Goal: Information Seeking & Learning: Learn about a topic

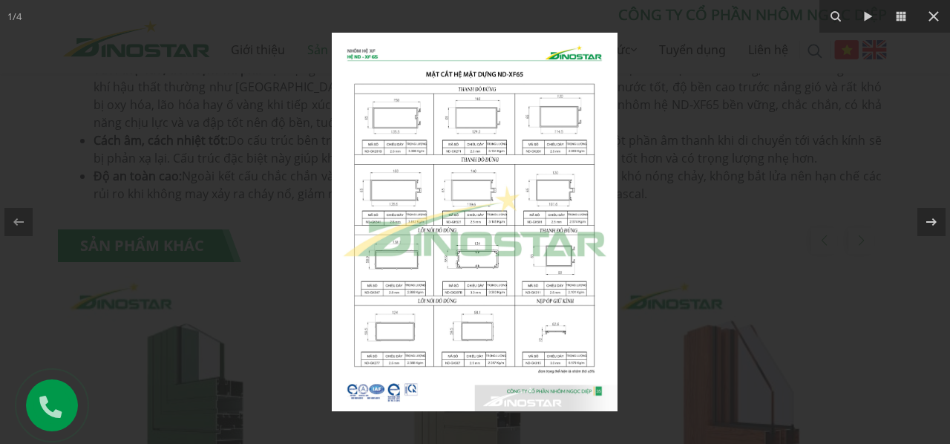
click at [560, 191] on img at bounding box center [475, 222] width 286 height 378
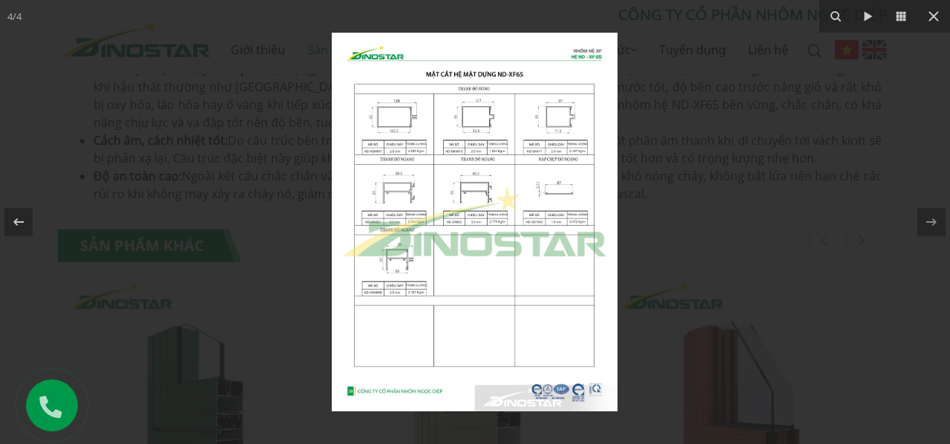
click at [377, 115] on img at bounding box center [475, 222] width 286 height 378
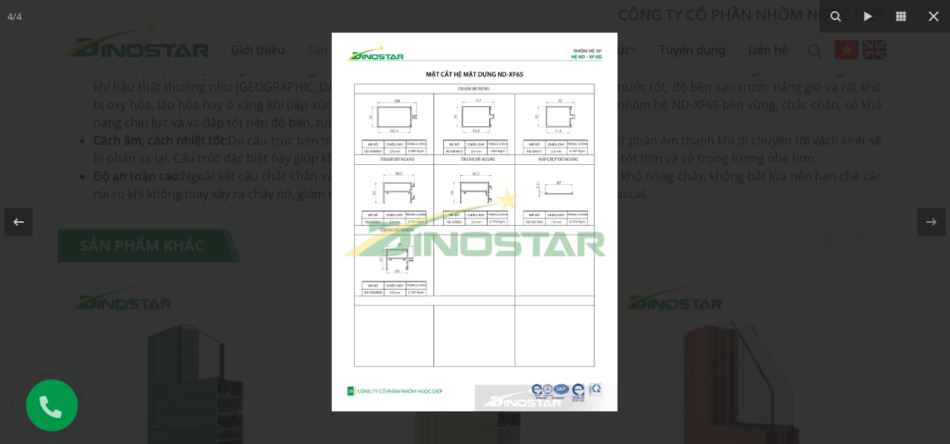
click at [577, 117] on img at bounding box center [475, 222] width 286 height 378
click at [551, 195] on img at bounding box center [475, 222] width 286 height 378
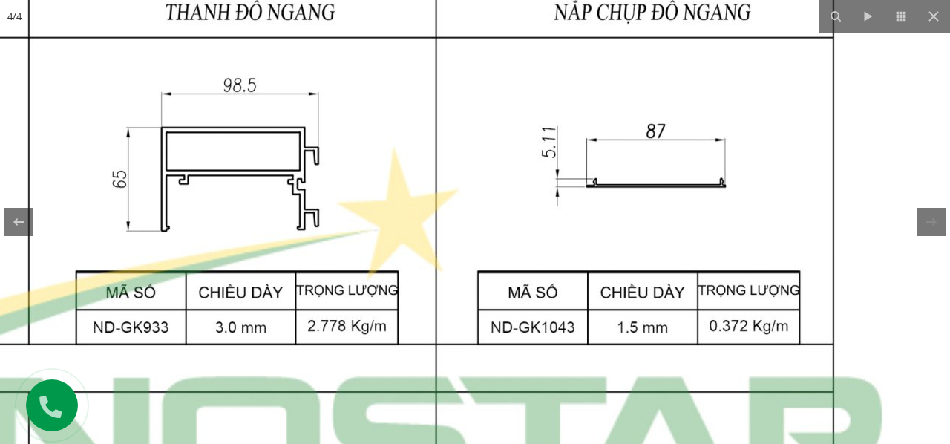
click at [430, 237] on img at bounding box center [233, 327] width 1433 height 1900
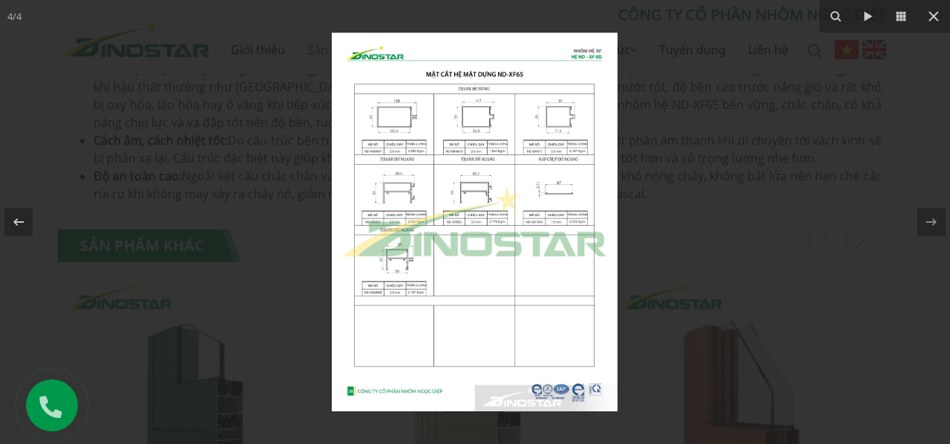
click at [396, 271] on img at bounding box center [475, 222] width 286 height 378
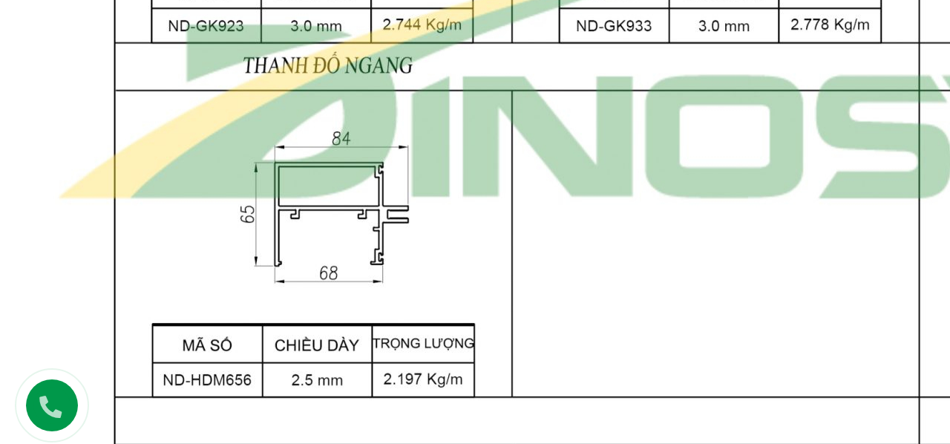
click at [397, 269] on img at bounding box center [716, 26] width 1433 height 1900
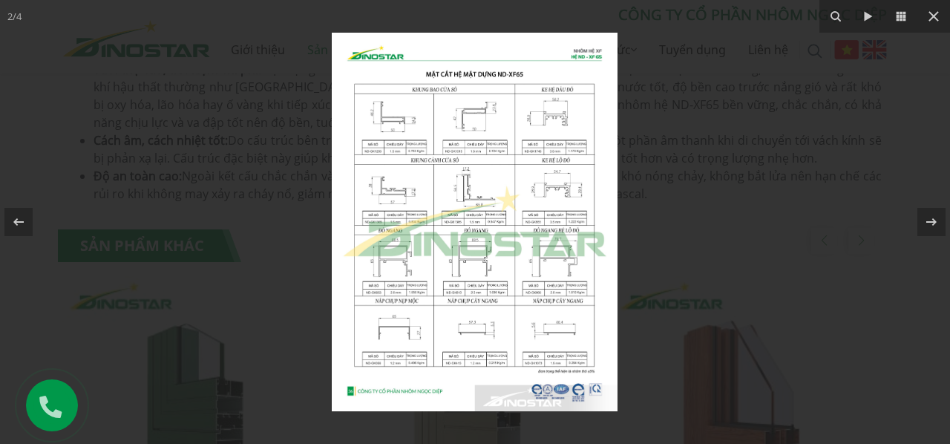
click at [393, 336] on img at bounding box center [475, 222] width 286 height 378
click at [393, 351] on img at bounding box center [475, 222] width 286 height 378
click at [569, 332] on img at bounding box center [475, 222] width 286 height 378
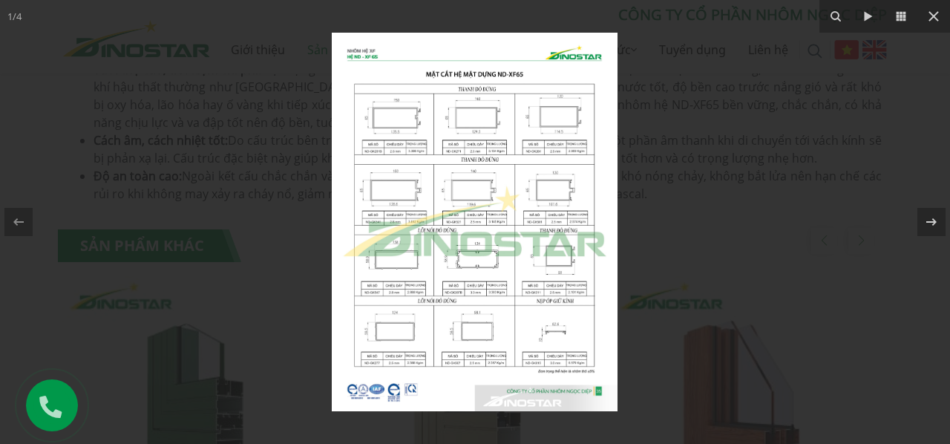
click at [548, 340] on img at bounding box center [475, 222] width 286 height 378
click at [551, 363] on img at bounding box center [475, 222] width 286 height 378
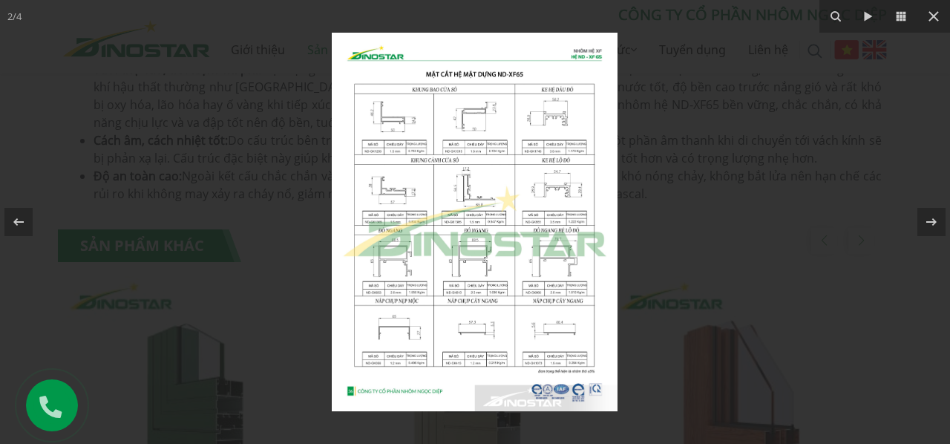
click at [387, 335] on img at bounding box center [475, 222] width 286 height 378
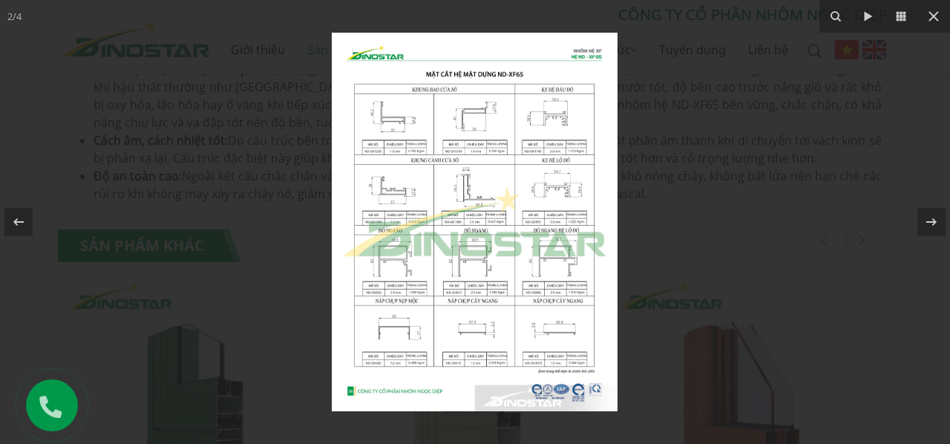
click at [417, 378] on img at bounding box center [475, 222] width 286 height 378
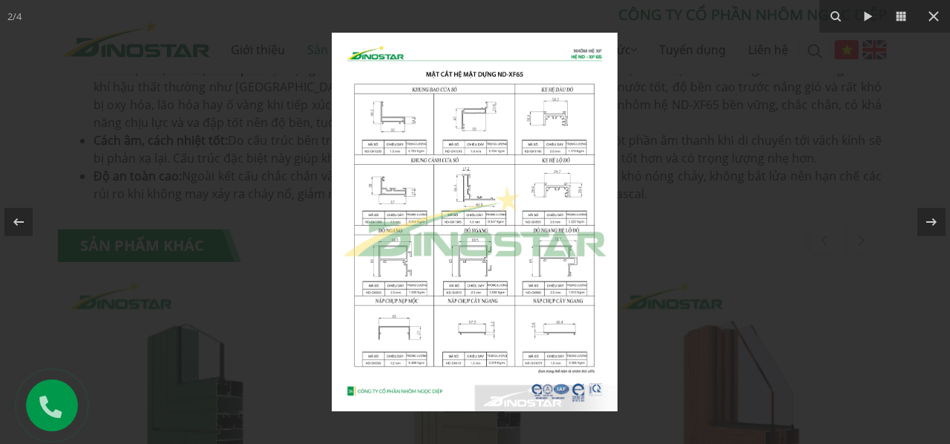
click at [531, 233] on img at bounding box center [475, 222] width 286 height 378
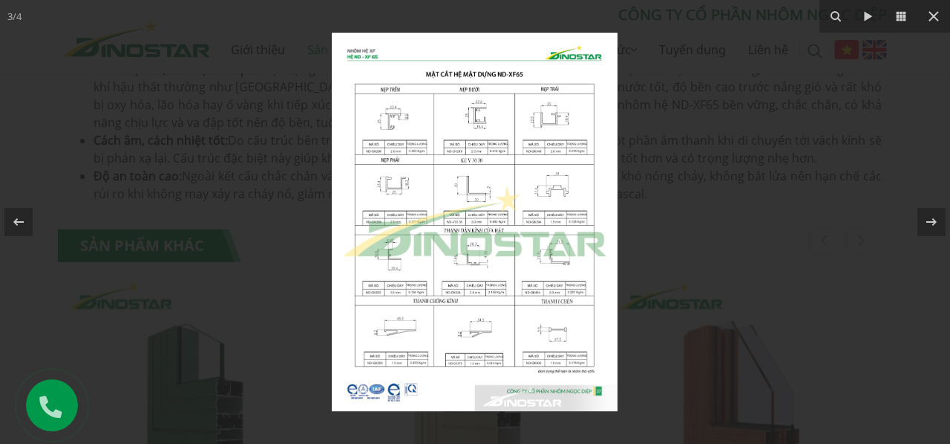
click at [545, 167] on img at bounding box center [475, 222] width 286 height 378
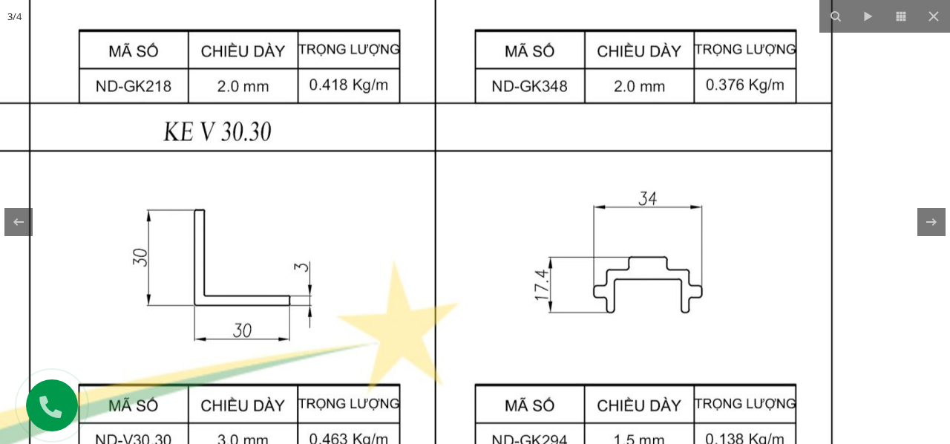
click at [542, 174] on img at bounding box center [233, 441] width 1433 height 1900
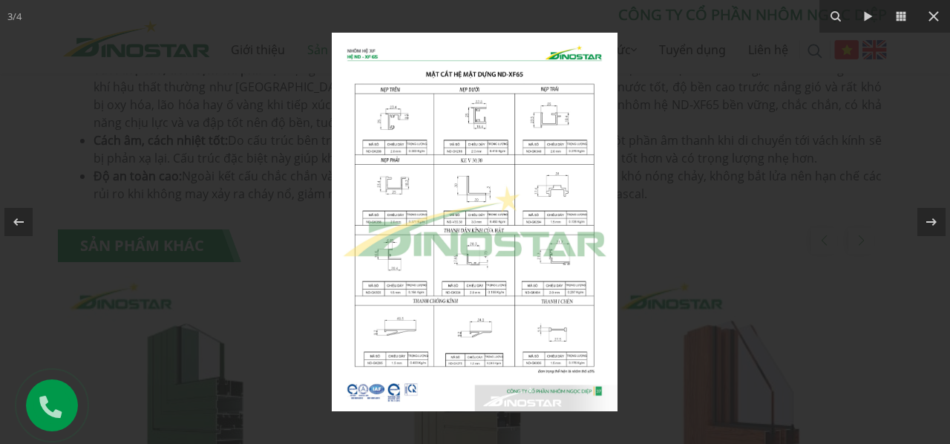
click at [453, 367] on img at bounding box center [475, 222] width 286 height 378
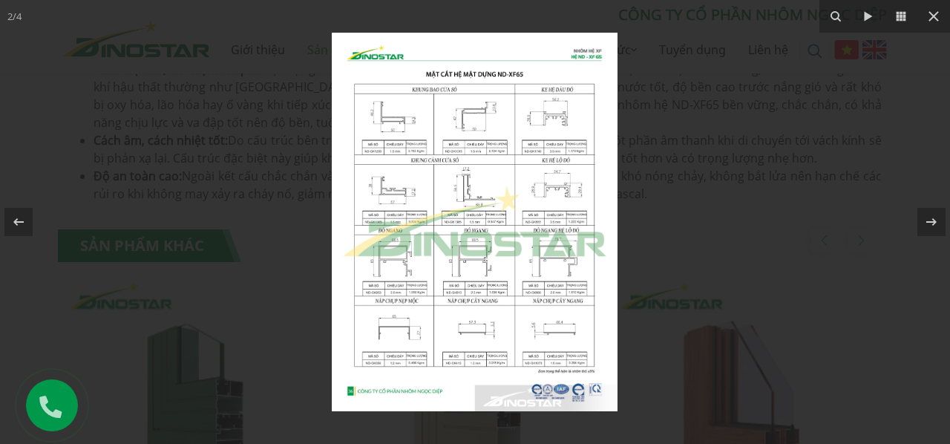
click at [546, 170] on img at bounding box center [475, 222] width 286 height 378
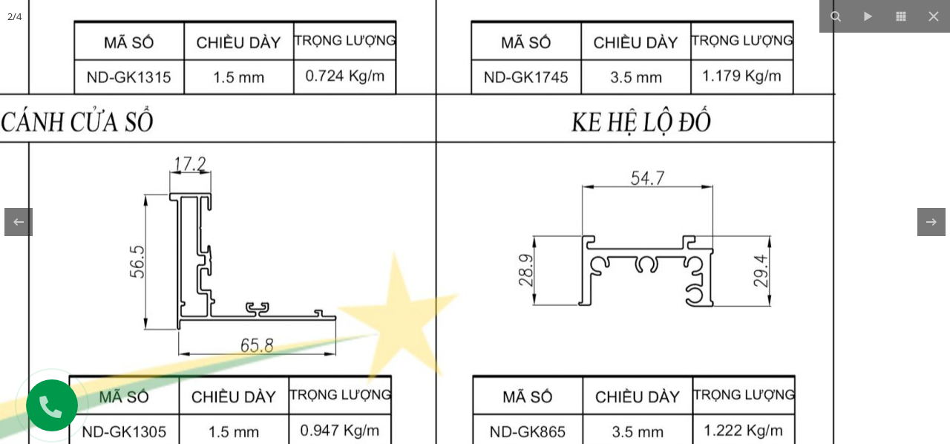
click at [495, 388] on img at bounding box center [233, 432] width 1433 height 1900
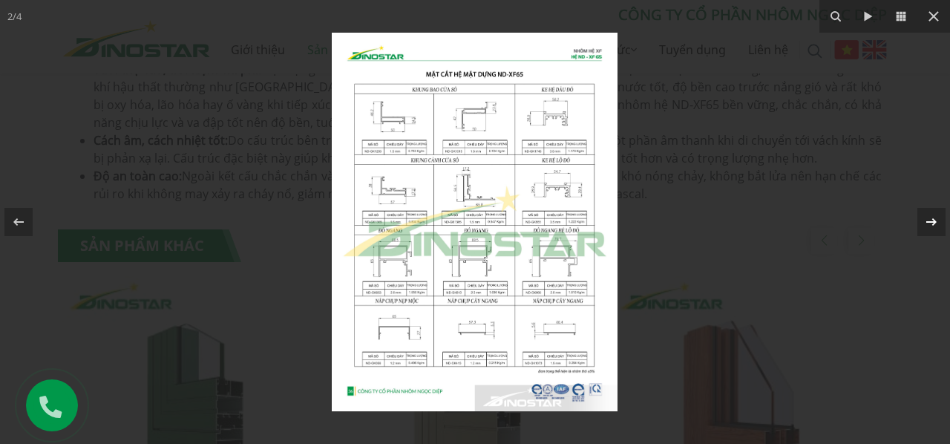
click at [938, 222] on icon at bounding box center [931, 222] width 18 height 18
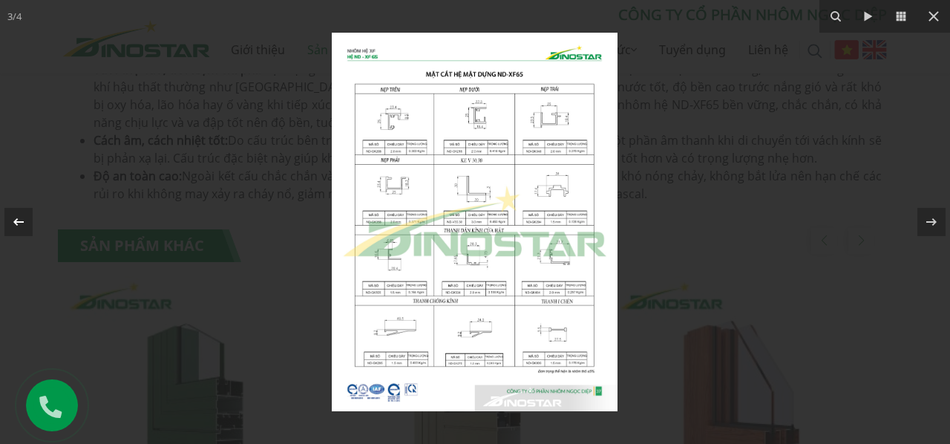
click at [18, 225] on icon at bounding box center [19, 222] width 18 height 18
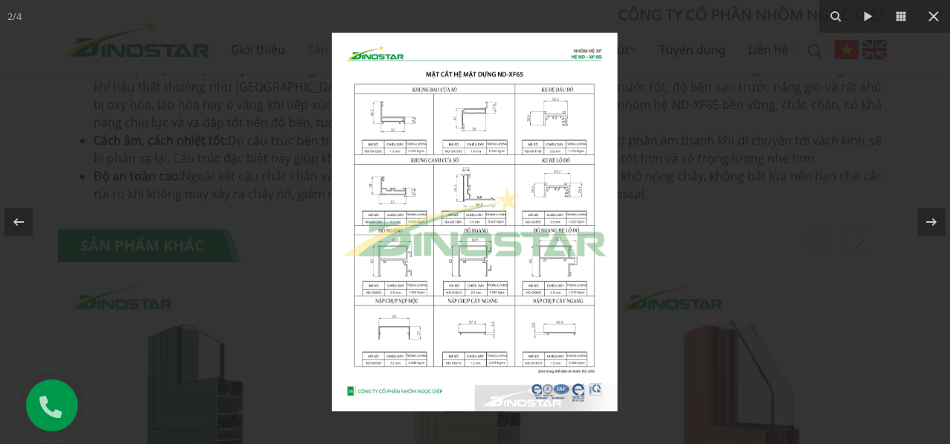
click at [384, 375] on img at bounding box center [475, 222] width 286 height 378
click at [419, 369] on img at bounding box center [475, 222] width 286 height 378
click at [392, 121] on img at bounding box center [475, 222] width 286 height 378
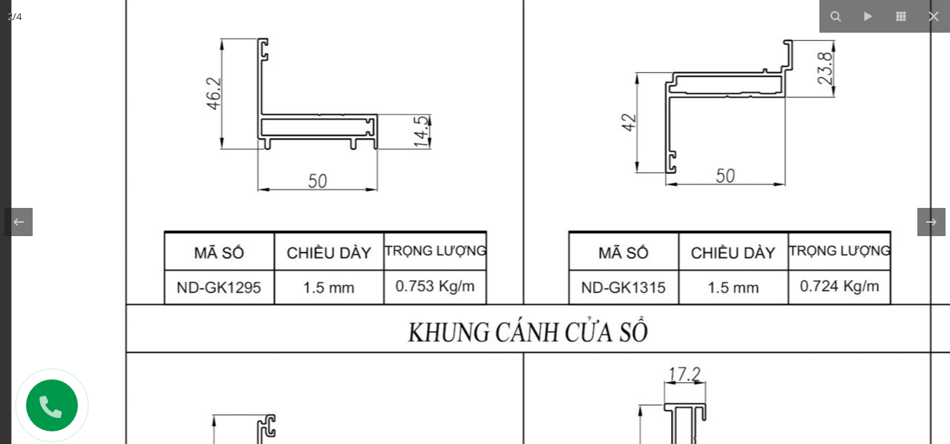
drag, startPoint x: 483, startPoint y: 70, endPoint x: 508, endPoint y: 88, distance: 29.8
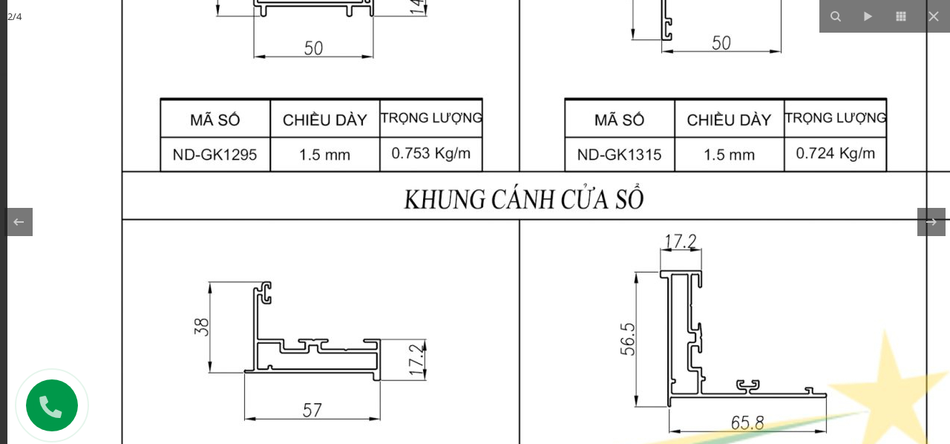
drag, startPoint x: 463, startPoint y: 179, endPoint x: 479, endPoint y: 43, distance: 136.7
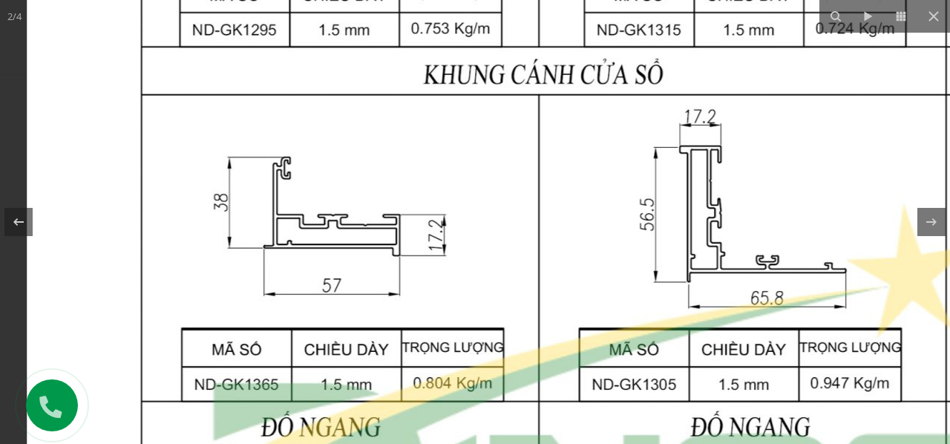
drag, startPoint x: 425, startPoint y: 206, endPoint x: 496, endPoint y: 85, distance: 140.6
